Goal: Share content: Share content

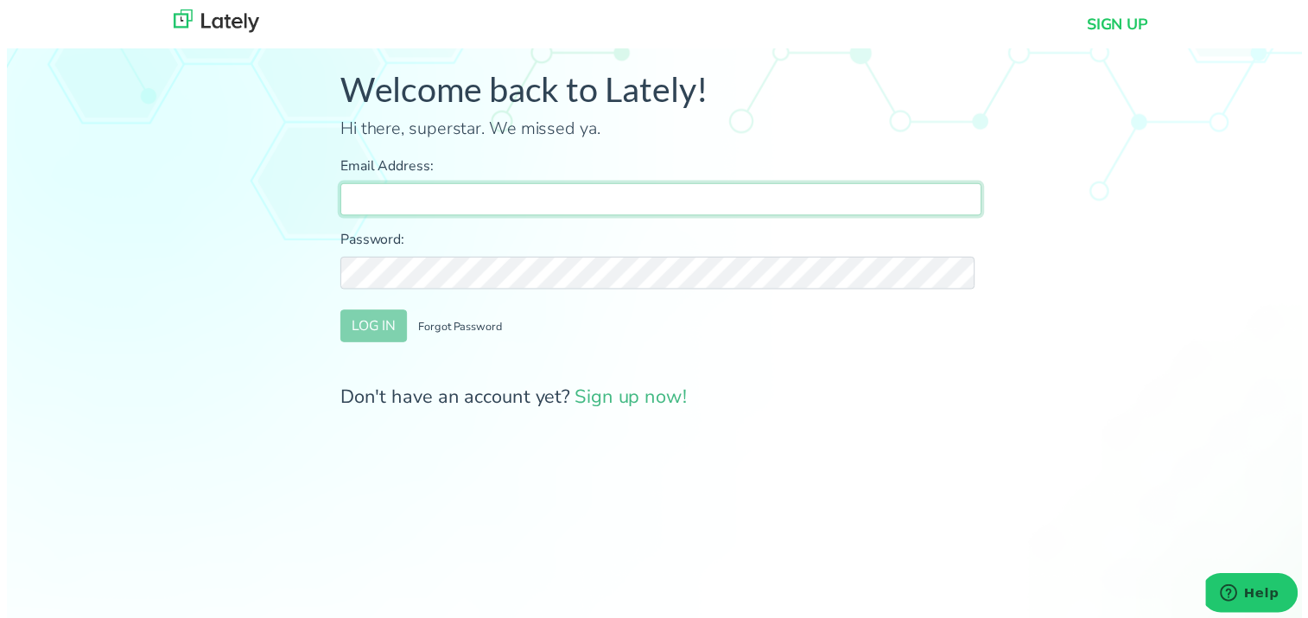
type input "[PERSON_NAME][EMAIL_ADDRESS][DOMAIN_NAME]"
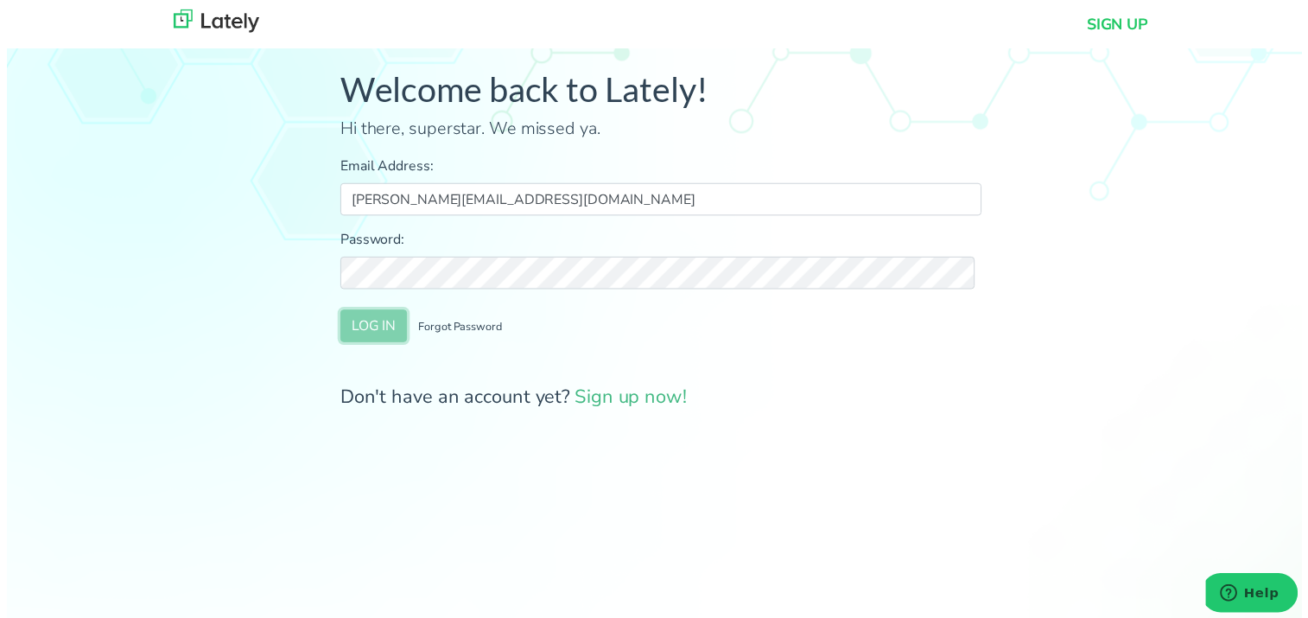
click at [371, 334] on button "LOG IN" at bounding box center [370, 329] width 67 height 33
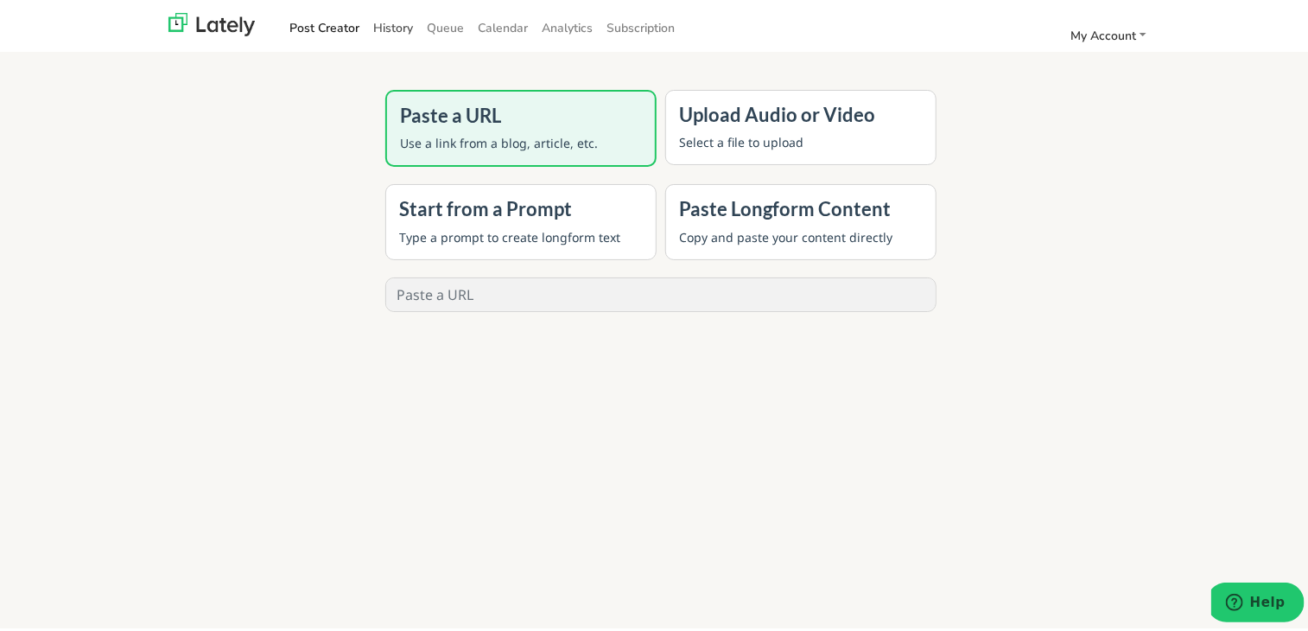
click at [376, 20] on link "History" at bounding box center [393, 24] width 54 height 29
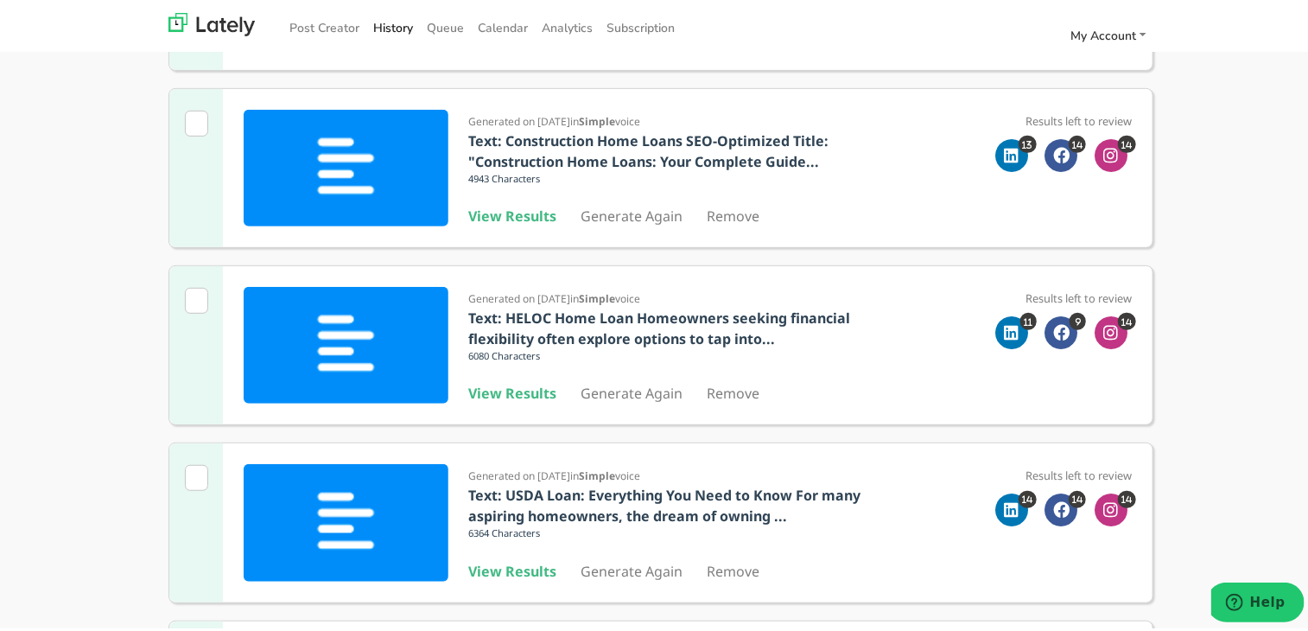
scroll to position [346, 0]
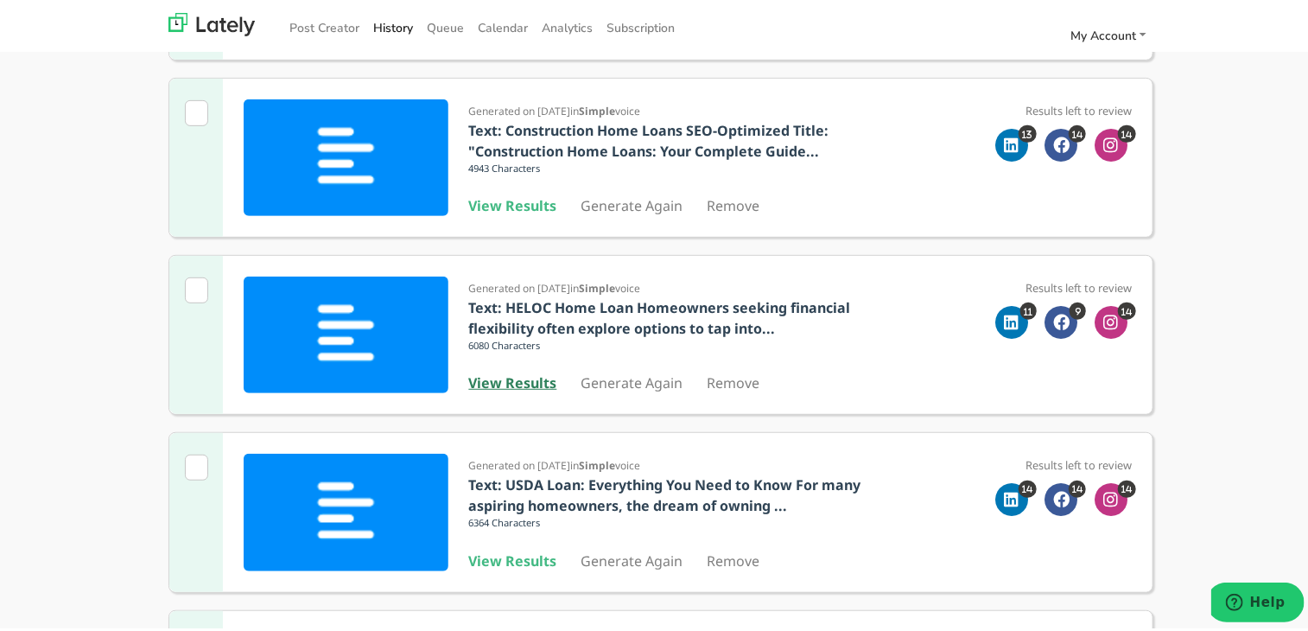
click at [499, 372] on b "View Results" at bounding box center [513, 379] width 88 height 19
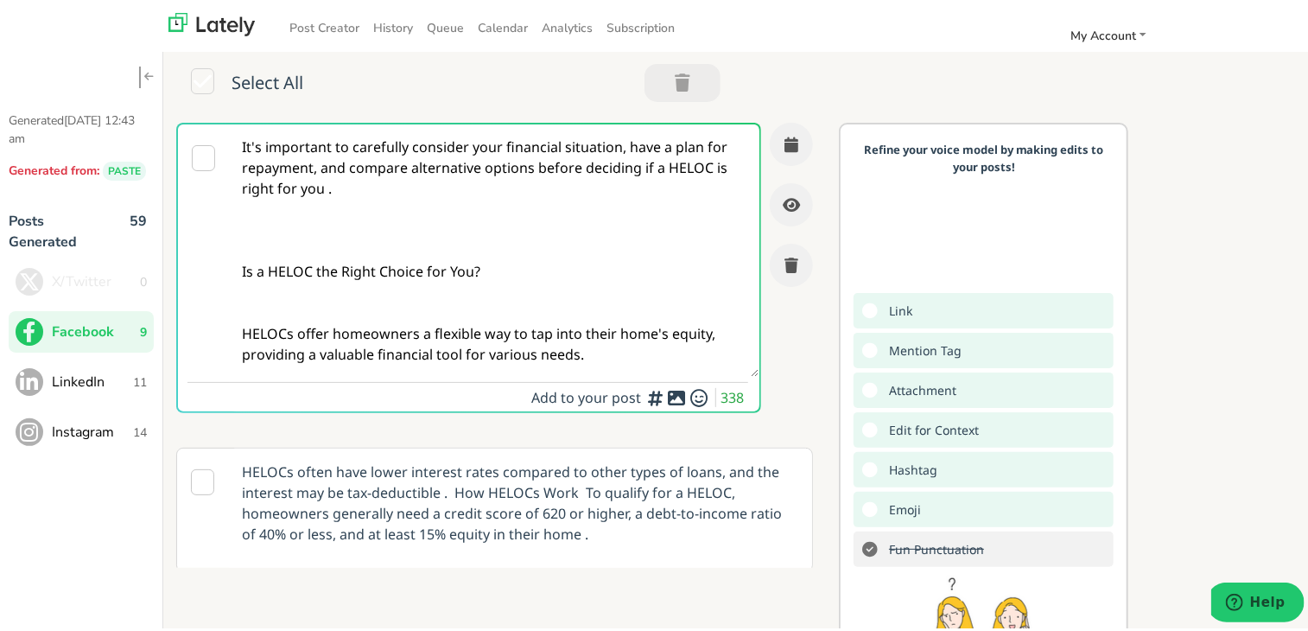
drag, startPoint x: 235, startPoint y: 136, endPoint x: 612, endPoint y: 360, distance: 438.6
click at [612, 360] on textarea "It's important to carefully consider your financial situation, have a plan for …" at bounding box center [494, 247] width 529 height 252
click at [601, 267] on textarea "It's important to carefully consider your financial situation, have a plan for …" at bounding box center [494, 247] width 529 height 252
drag, startPoint x: 233, startPoint y: 136, endPoint x: 736, endPoint y: 372, distance: 555.5
click at [736, 372] on textarea "It's important to carefully consider your financial situation, have a plan for …" at bounding box center [494, 247] width 529 height 252
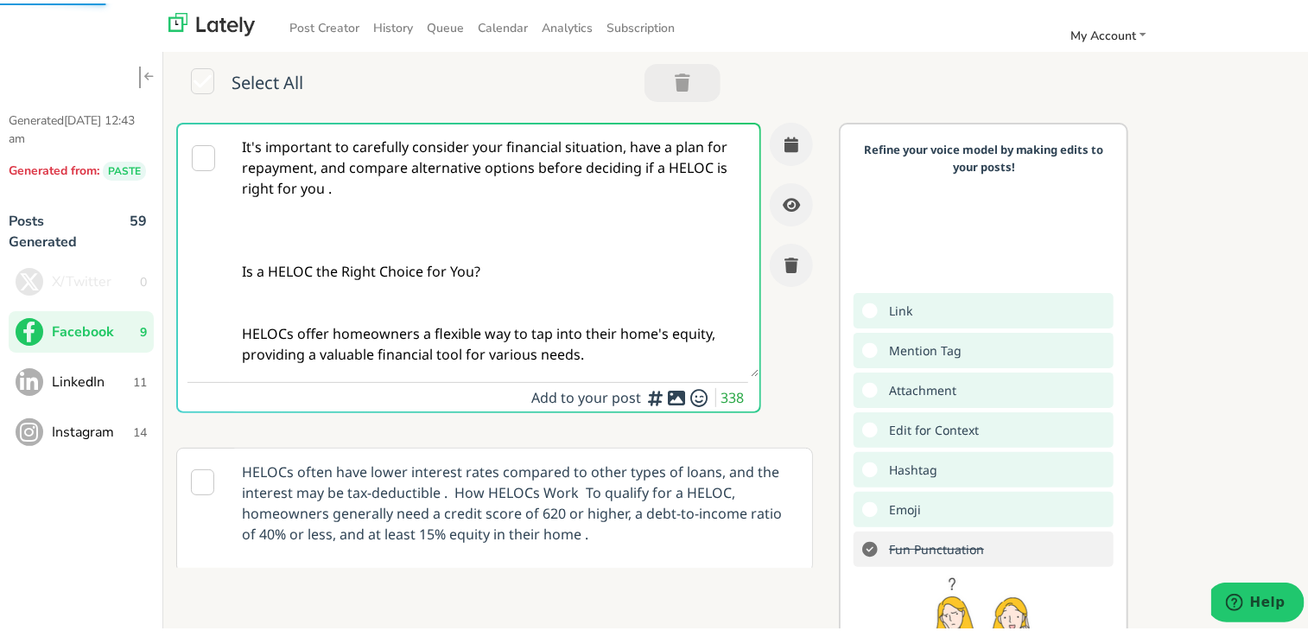
paste textarea "First-time home buyer in [GEOGRAPHIC_DATA]? 🏡 Get the step-by-[PERSON_NAME] to …"
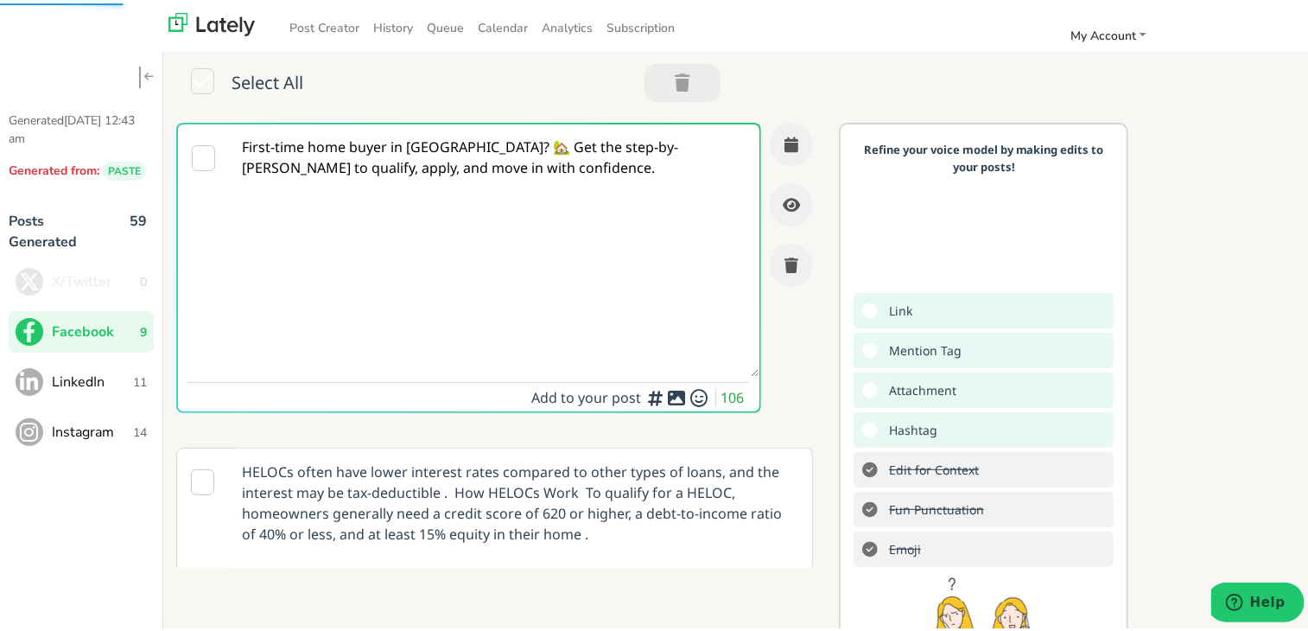
click at [434, 148] on textarea "First-time home buyer in [GEOGRAPHIC_DATA]? 🏡 Get the step-by-[PERSON_NAME] to …" at bounding box center [494, 247] width 529 height 252
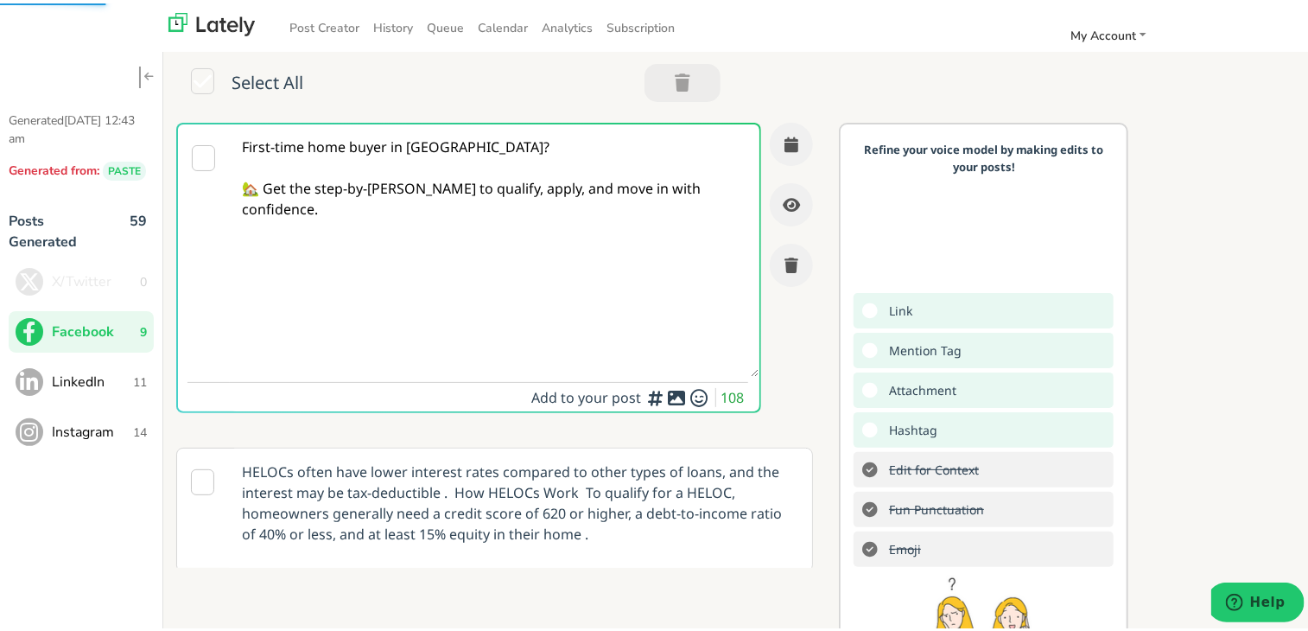
click at [427, 208] on textarea "First-time home buyer in [GEOGRAPHIC_DATA]? 🏡 Get the step-by-[PERSON_NAME] to …" at bounding box center [494, 247] width 529 height 252
paste textarea "[URL][DOMAIN_NAME][US_STATE]"
type textarea "First-time home buyer in [GEOGRAPHIC_DATA]? 🏡 Get the step-by-[PERSON_NAME] to …"
click at [785, 139] on icon "button" at bounding box center [792, 141] width 14 height 16
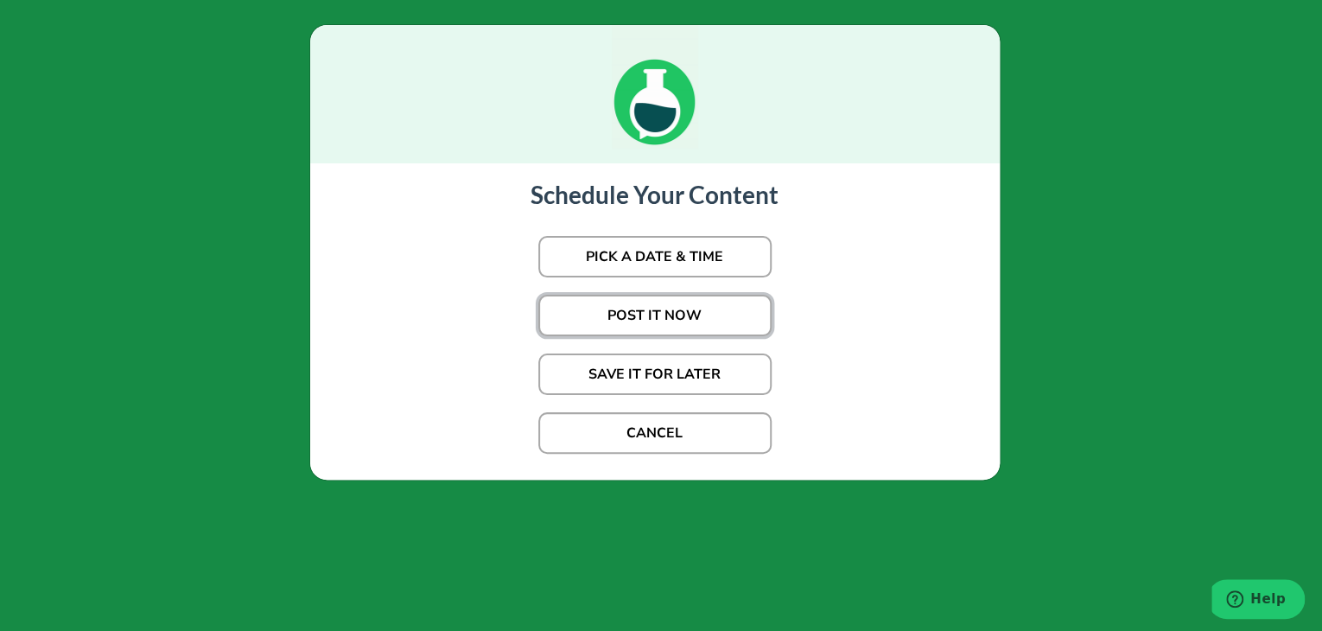
click at [658, 314] on button "POST IT NOW" at bounding box center [654, 315] width 233 height 41
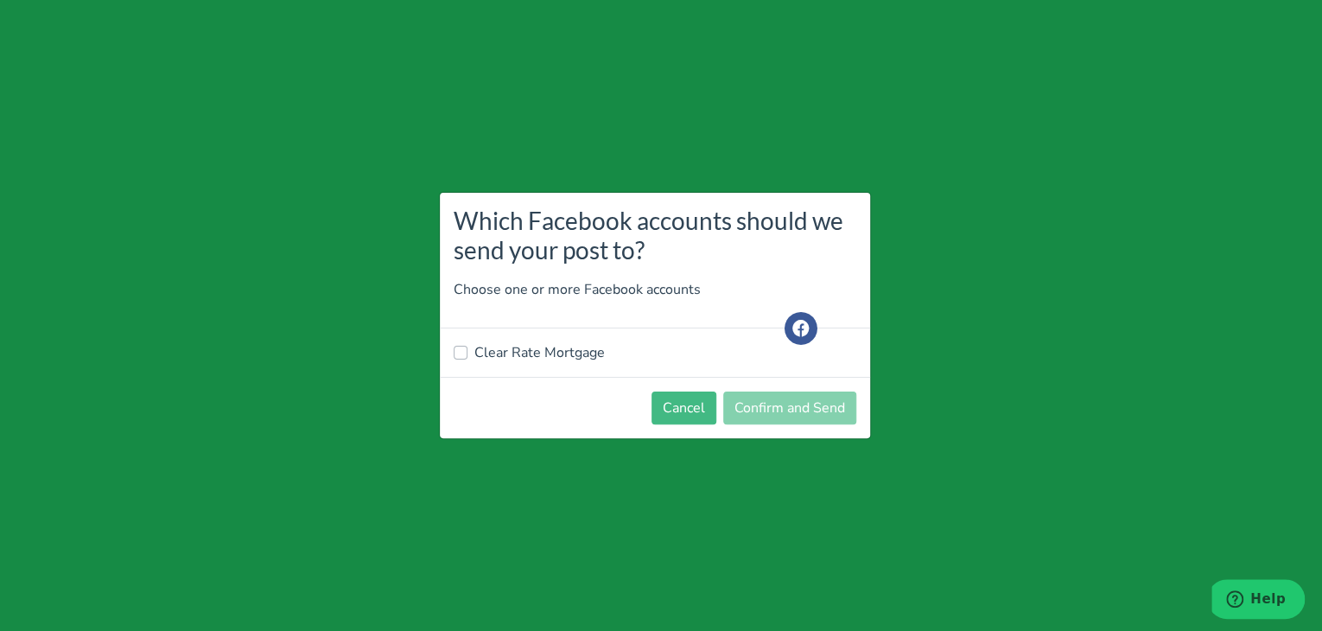
click at [480, 360] on label "Clear Rate Mortgage" at bounding box center [539, 352] width 130 height 21
click at [467, 359] on input "Clear Rate Mortgage" at bounding box center [461, 350] width 14 height 17
checkbox input "true"
click at [660, 419] on button "Cancel" at bounding box center [683, 407] width 65 height 33
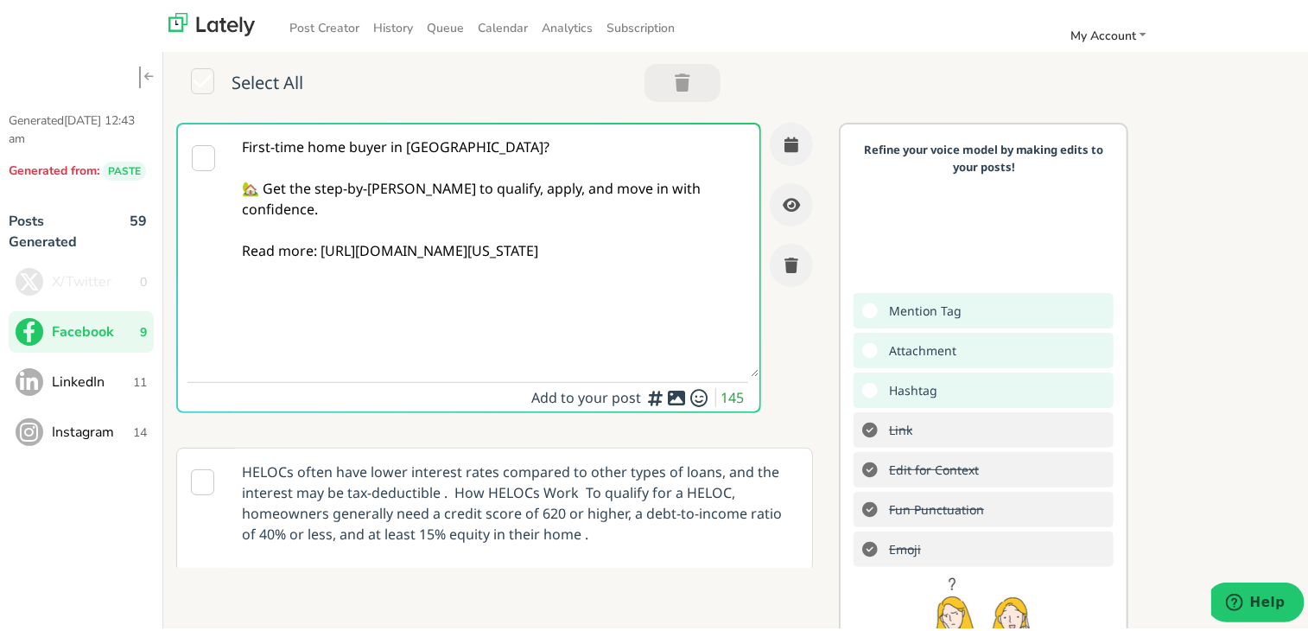
click at [101, 390] on button "LinkedIn 11" at bounding box center [81, 378] width 145 height 41
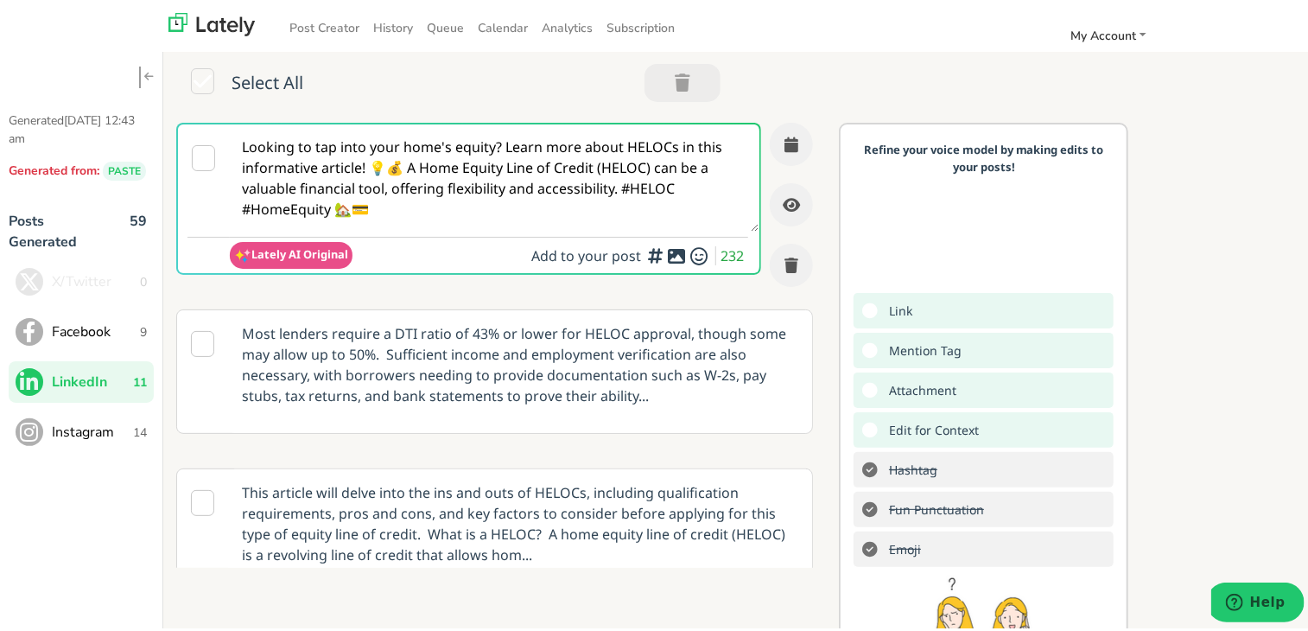
click at [394, 181] on textarea "Looking to tap into your home's equity? Learn more about HELOCs in this informa…" at bounding box center [494, 174] width 529 height 107
paste textarea "[US_STATE] first-time home buyers: learn the essential timeline, loan options, …"
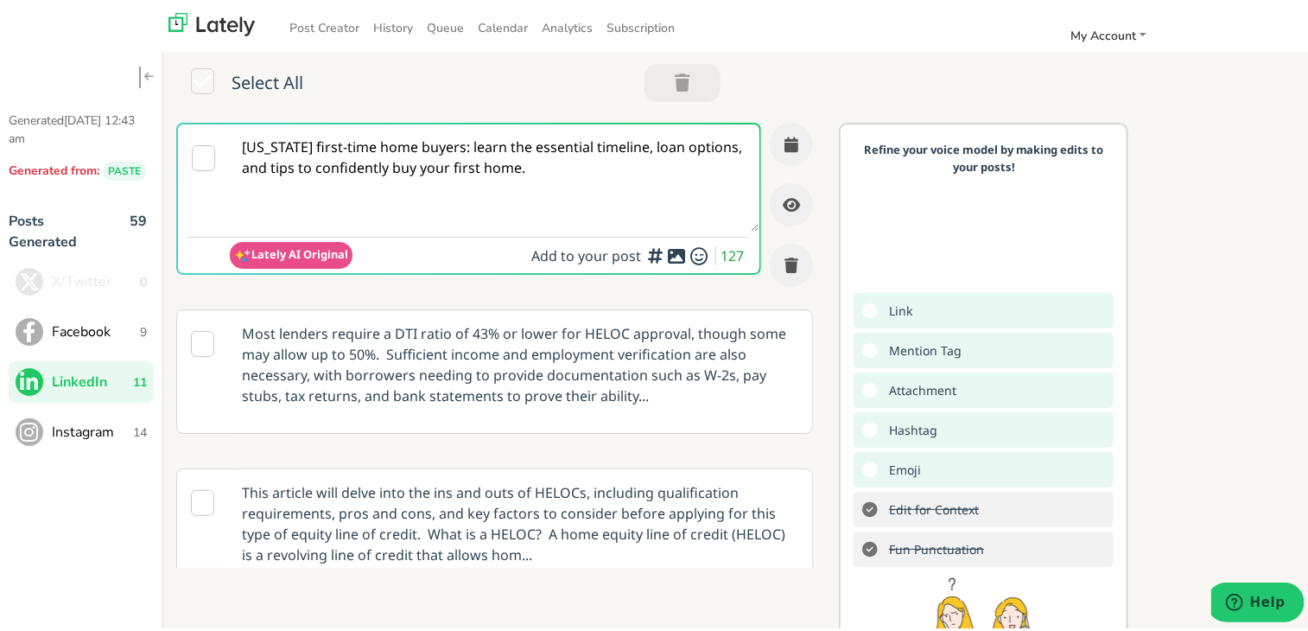
type textarea "[US_STATE] first-time home buyers: learn the essential timeline, loan options, …"
click at [505, 157] on textarea "[US_STATE] first-time home buyers: learn the essential timeline, loan options, …" at bounding box center [494, 174] width 529 height 107
click at [461, 206] on textarea "[US_STATE] first-time home buyers: learn the essential timeline, loan options, …" at bounding box center [494, 174] width 529 height 107
